Goal: Information Seeking & Learning: Understand process/instructions

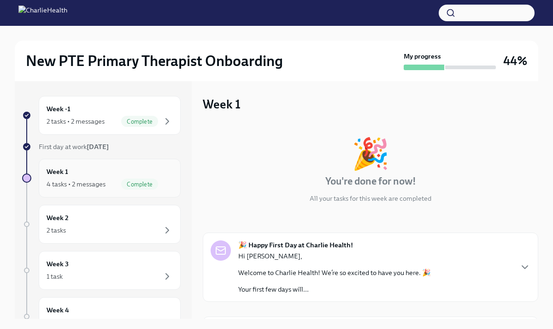
click at [76, 171] on div "Week 1 4 tasks • 2 messages Complete" at bounding box center [110, 177] width 126 height 23
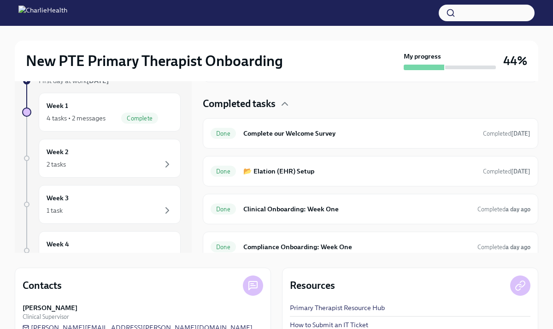
scroll to position [68, 0]
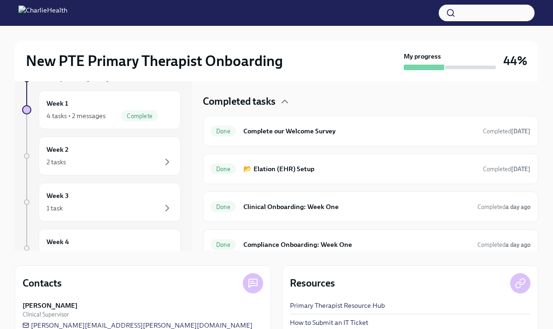
click at [273, 201] on h6 "Clinical Onboarding: Week One" at bounding box center [356, 206] width 227 height 10
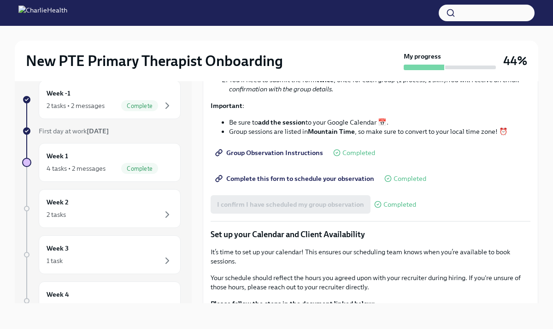
scroll to position [1123, 0]
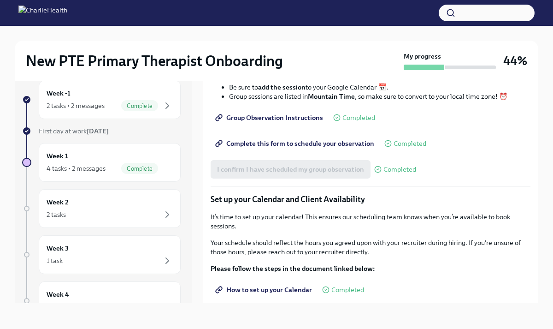
click at [293, 122] on span "Group Observation Instructions" at bounding box center [270, 117] width 106 height 9
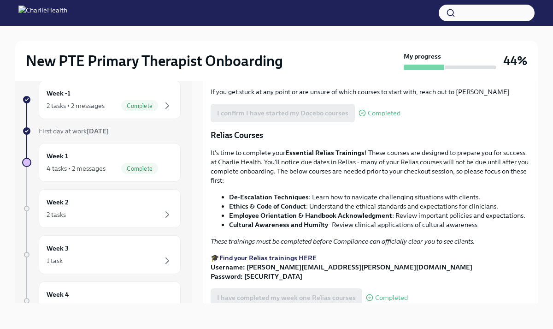
scroll to position [423, 0]
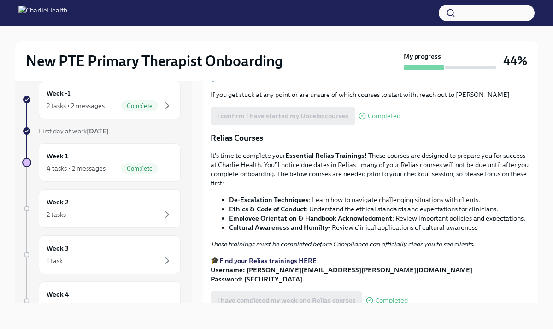
click at [282, 82] on strong "Access Your Docebo Training Here!" at bounding box center [272, 78] width 107 height 8
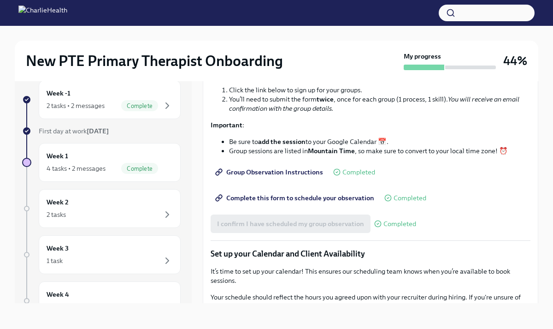
scroll to position [1147, 0]
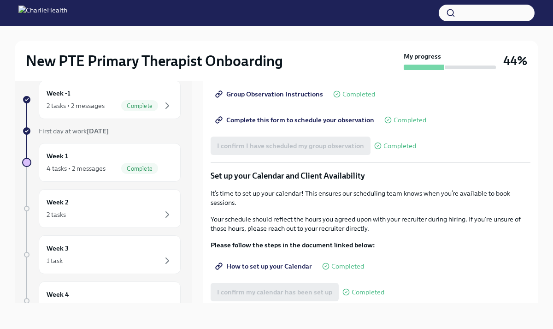
click at [299, 99] on span "Group Observation Instructions" at bounding box center [270, 93] width 106 height 9
